Goal: Navigation & Orientation: Find specific page/section

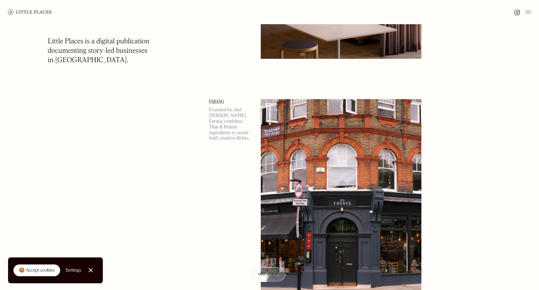
scroll to position [1854, 0]
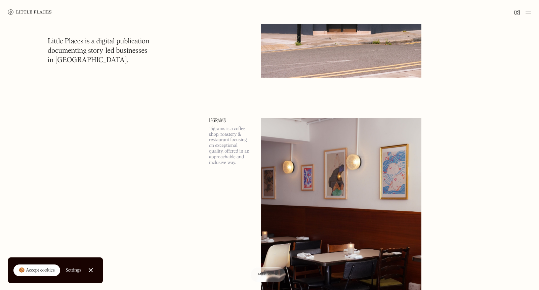
click at [526, 12] on img at bounding box center [528, 12] width 5 height 8
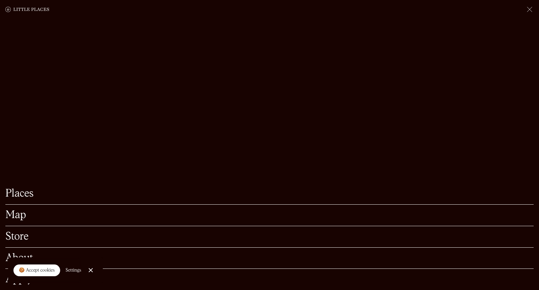
click at [530, 8] on img at bounding box center [530, 9] width 8 height 8
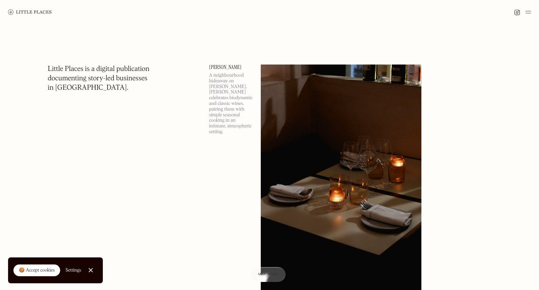
click at [39, 270] on div "🍪 Accept cookies" at bounding box center [37, 270] width 36 height 7
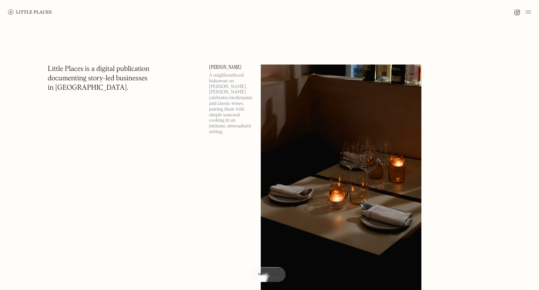
click at [527, 12] on img at bounding box center [528, 12] width 5 height 8
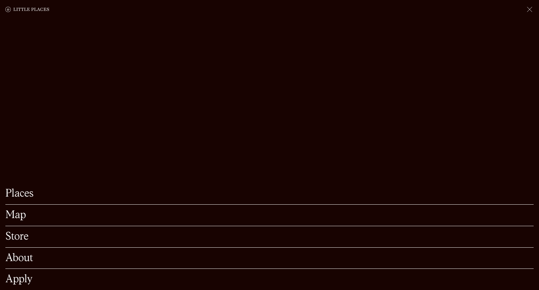
click at [15, 224] on div "Map" at bounding box center [269, 216] width 529 height 22
click at [16, 218] on link "Map" at bounding box center [269, 215] width 529 height 10
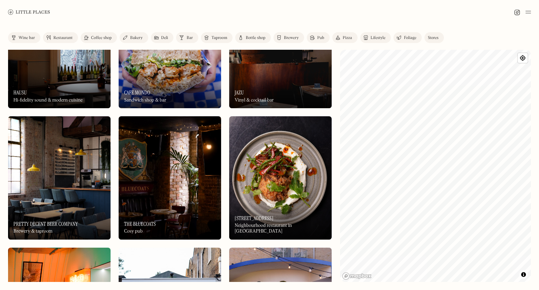
scroll to position [1454, 0]
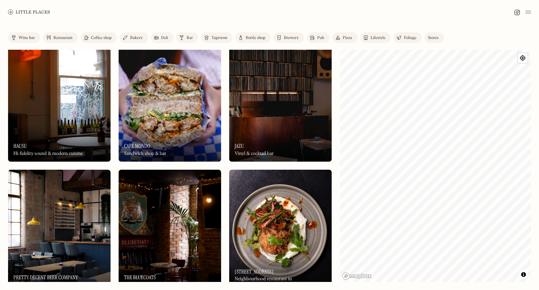
click at [529, 12] on img at bounding box center [528, 12] width 5 height 8
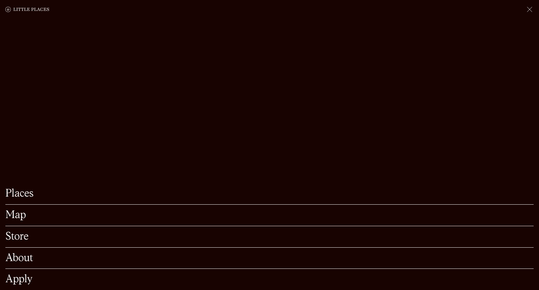
click at [19, 236] on link "Store" at bounding box center [269, 237] width 529 height 10
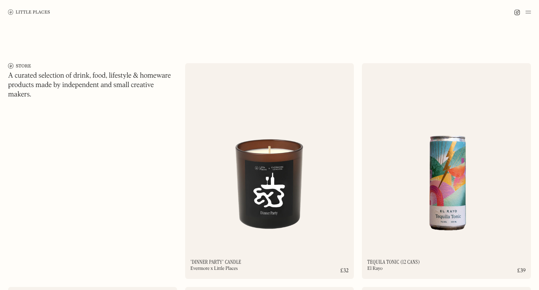
click at [21, 8] on link at bounding box center [29, 12] width 42 height 24
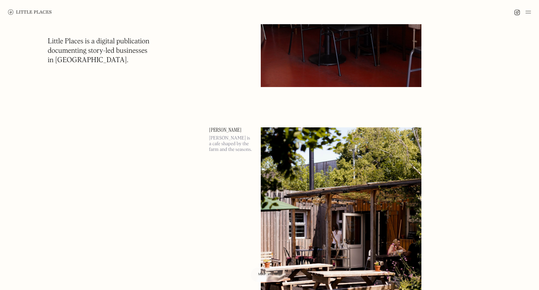
scroll to position [2121, 0]
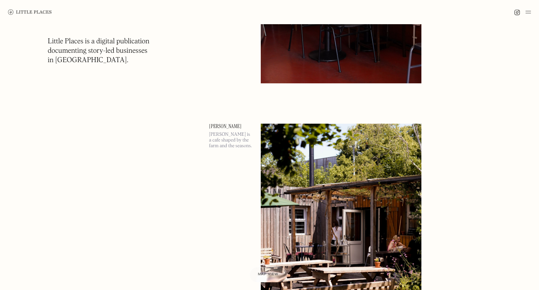
click at [271, 268] on div at bounding box center [268, 274] width 37 height 15
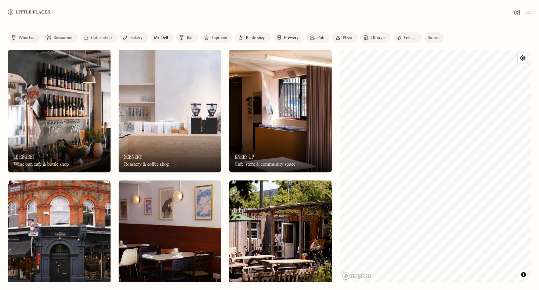
scroll to position [876, 0]
